Goal: Register for event/course

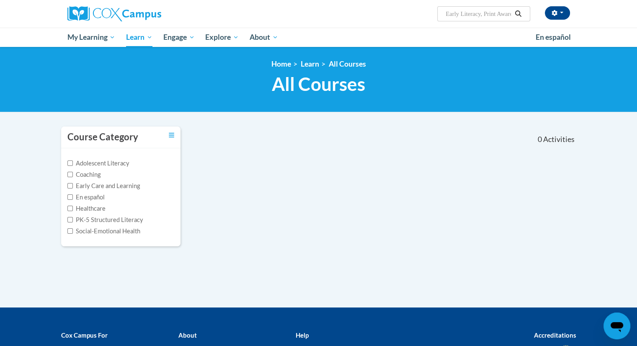
click at [482, 16] on input "Early Literacy, Print Awareness, Phonological Awareness, and Alphabet Knowledge" at bounding box center [478, 14] width 67 height 10
drag, startPoint x: 443, startPoint y: 12, endPoint x: 478, endPoint y: 16, distance: 35.0
click at [486, 9] on span "Search Search... Early Literacy, Print Awareness, Phonological Awareness, and A…" at bounding box center [483, 13] width 93 height 15
click at [476, 17] on input "Early Literacy, Print Awareness, Phonological Awareness, and Alphabet Knowledge" at bounding box center [478, 14] width 67 height 10
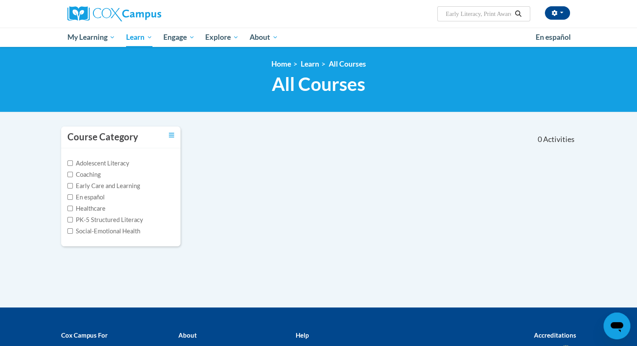
click at [476, 17] on input "Early Literacy, Print Awareness, Phonological Awareness, and Alphabet Knowledge" at bounding box center [478, 14] width 67 height 10
paste input "Early Literacy"
type input "Early Literacy"
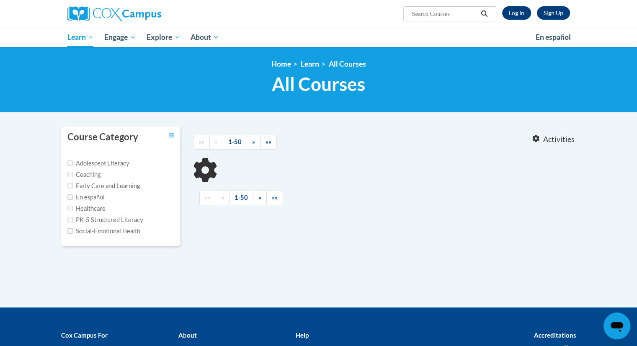
type input "Early Literacy"
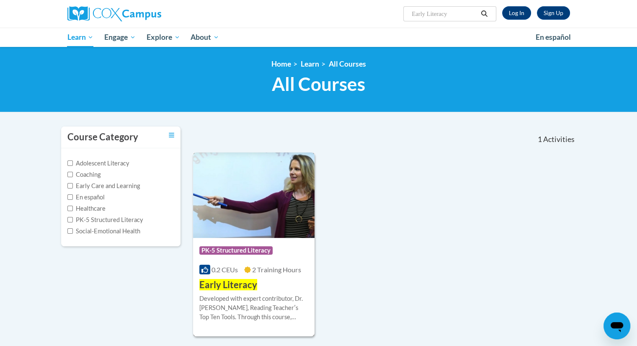
click at [258, 201] on img at bounding box center [254, 195] width 122 height 85
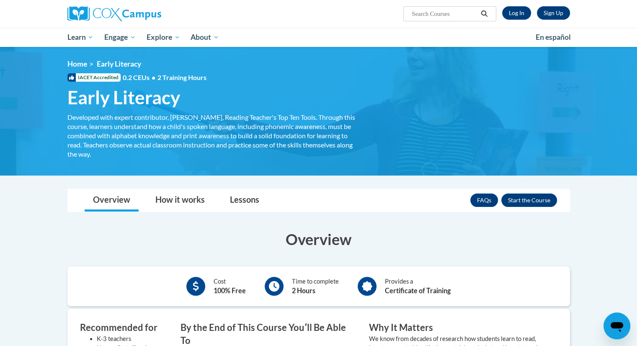
scroll to position [126, 0]
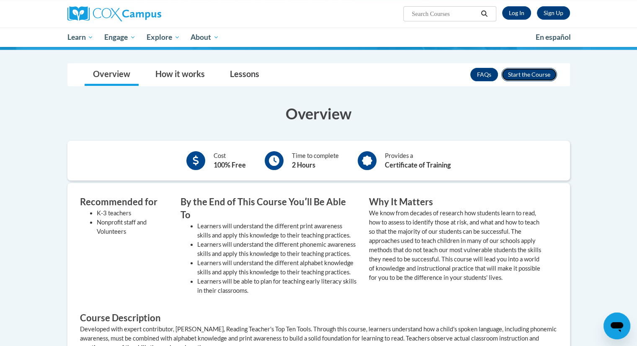
click at [530, 76] on button "Enroll" at bounding box center [530, 74] width 56 height 13
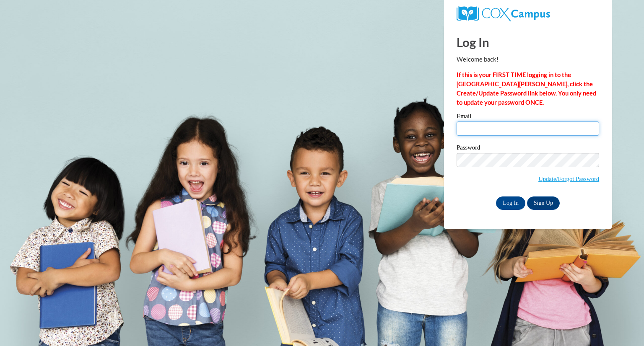
click at [481, 132] on input "Email" at bounding box center [527, 129] width 142 height 14
type input "Ajohn20@ivytech.edu"
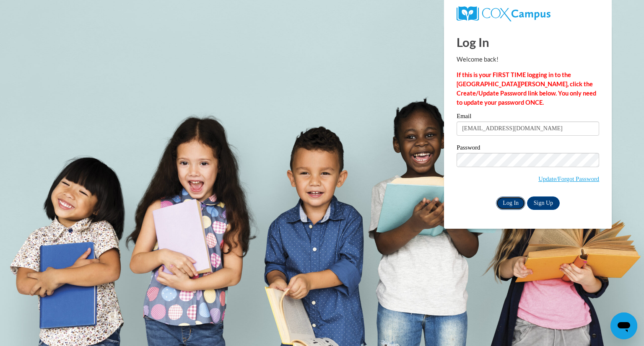
click at [512, 205] on input "Log In" at bounding box center [510, 203] width 29 height 13
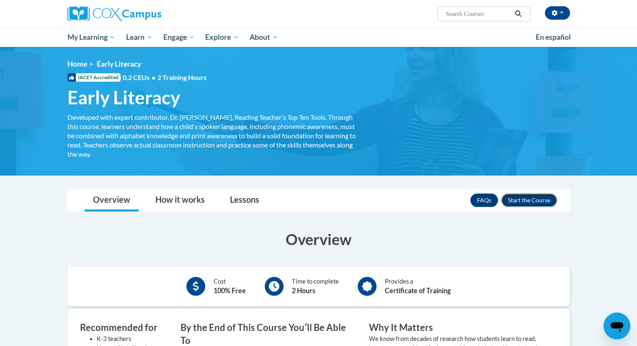
click at [533, 199] on button "Enroll" at bounding box center [530, 200] width 56 height 13
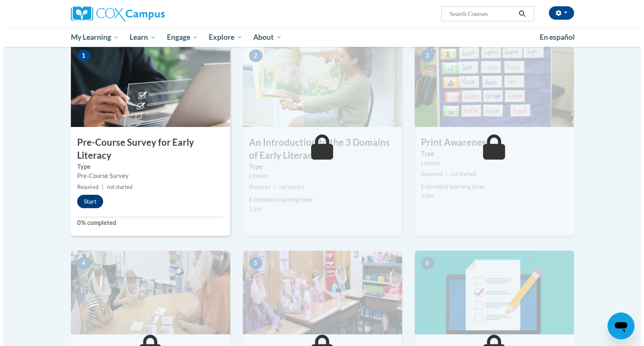
scroll to position [210, 0]
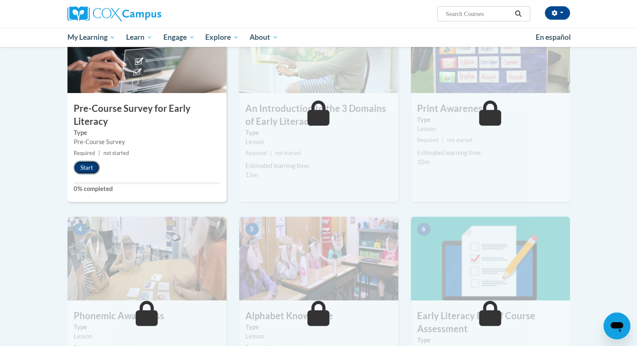
click at [83, 169] on button "Start" at bounding box center [87, 167] width 26 height 13
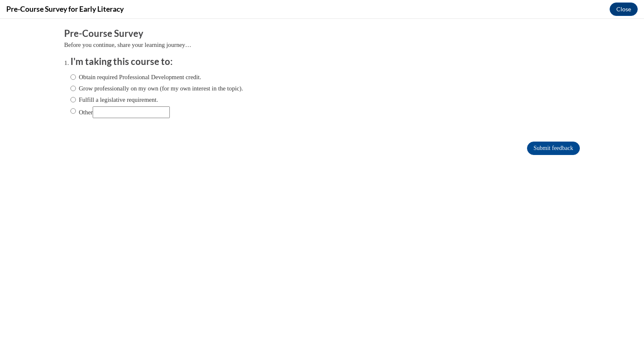
scroll to position [0, 0]
click at [93, 76] on label "Obtain required Professional Development credit." at bounding box center [135, 76] width 131 height 9
click at [76, 76] on input "Obtain required Professional Development credit." at bounding box center [72, 76] width 5 height 9
radio input "true"
click at [533, 152] on input "Submit feedback" at bounding box center [553, 148] width 53 height 13
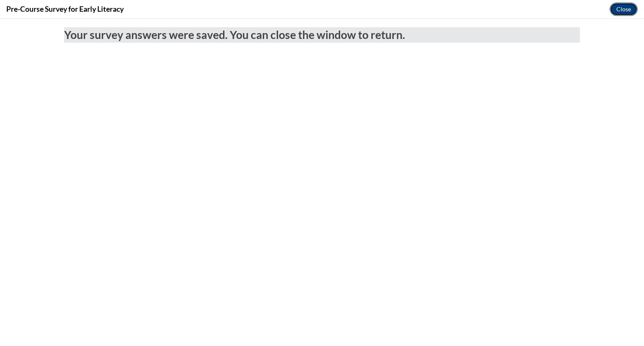
click at [617, 12] on button "Close" at bounding box center [623, 9] width 28 height 13
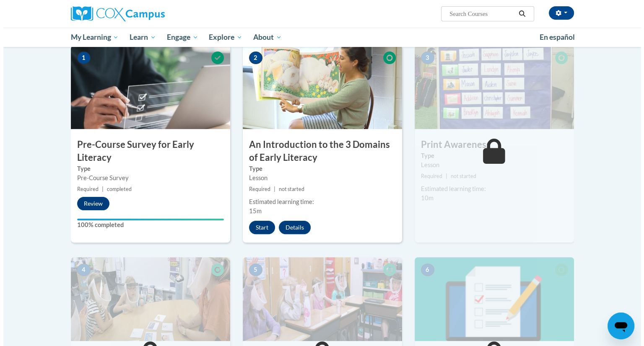
scroll to position [210, 0]
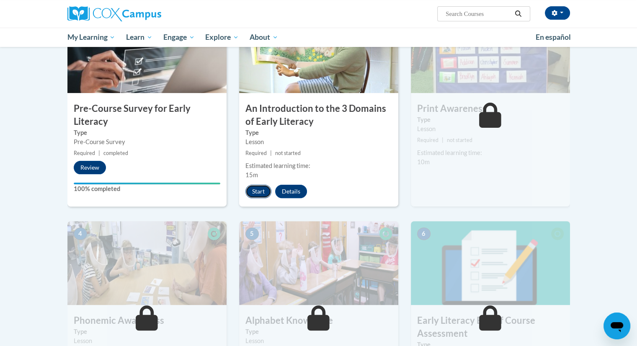
click at [256, 192] on button "Start" at bounding box center [259, 191] width 26 height 13
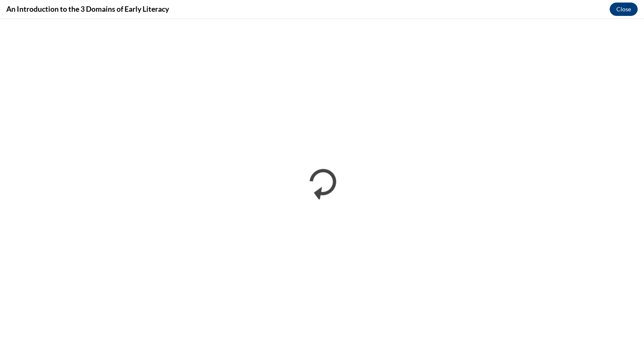
scroll to position [0, 0]
